Goal: Transaction & Acquisition: Purchase product/service

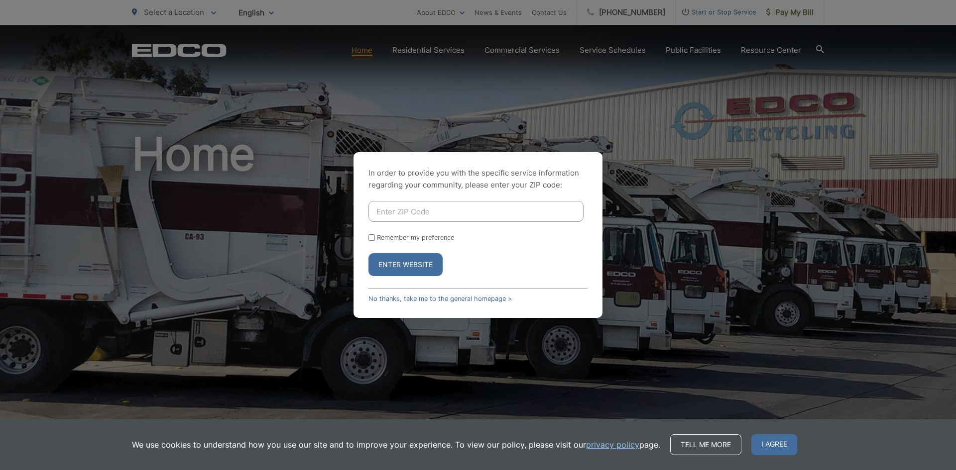
click at [473, 211] on input "Enter ZIP Code" at bounding box center [475, 211] width 215 height 21
type input "91977"
click at [426, 267] on button "Enter Website" at bounding box center [405, 264] width 74 height 23
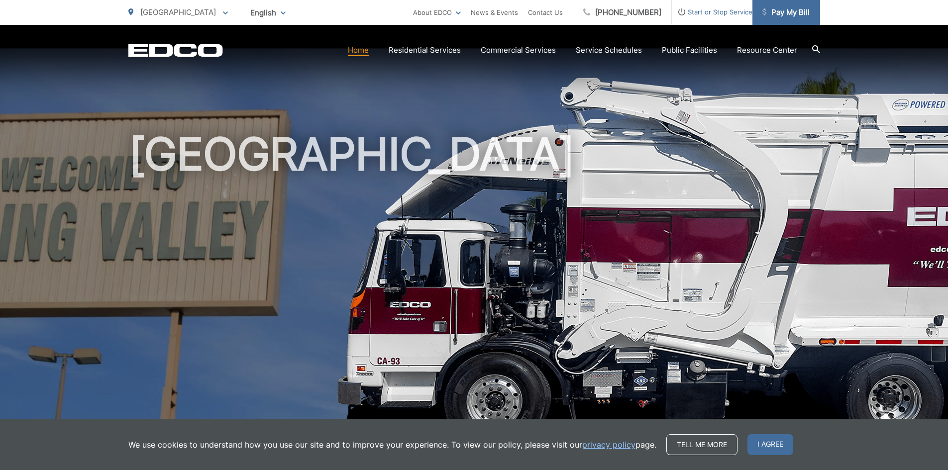
click at [807, 12] on span "Pay My Bill" at bounding box center [786, 12] width 47 height 12
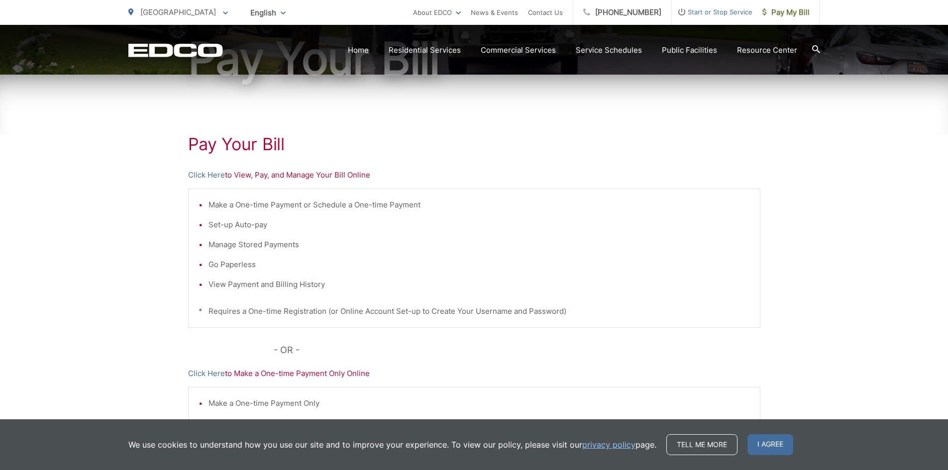
scroll to position [199, 0]
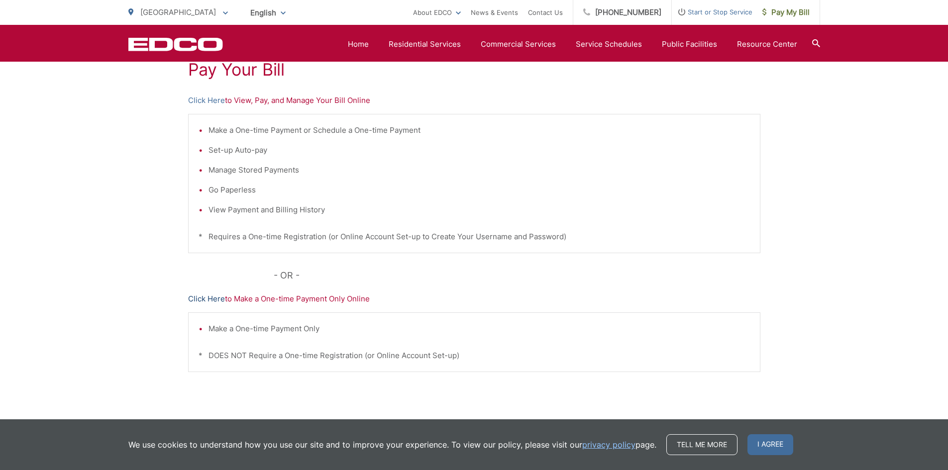
click at [208, 300] on link "Click Here" at bounding box center [206, 299] width 37 height 12
